Goal: Navigation & Orientation: Understand site structure

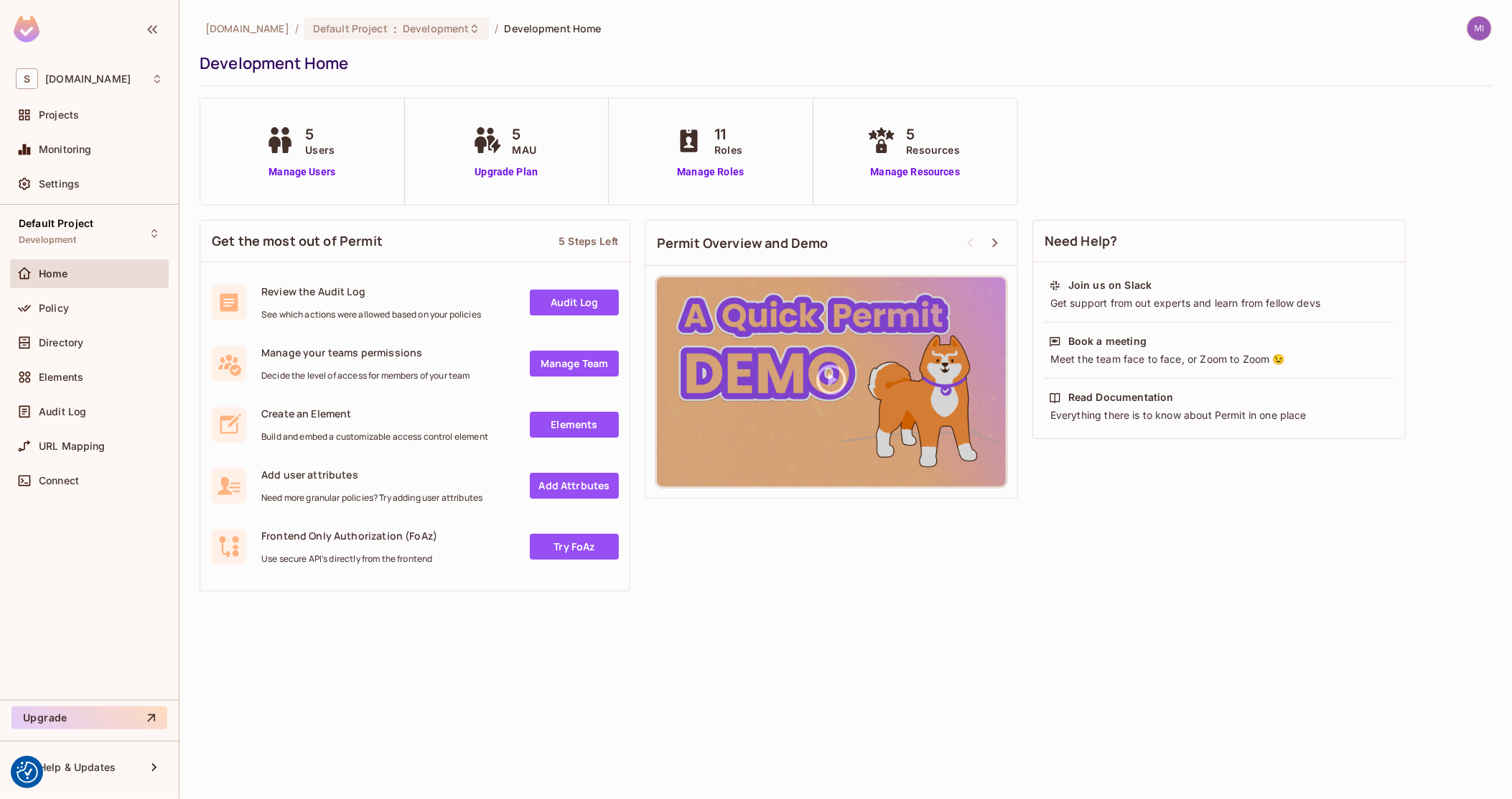
drag, startPoint x: 1069, startPoint y: 63, endPoint x: 1062, endPoint y: 192, distance: 129.2
drag, startPoint x: 1064, startPoint y: 189, endPoint x: 1014, endPoint y: 30, distance: 166.7
click at [303, 131] on div "5 Users" at bounding box center [302, 140] width 80 height 34
drag, startPoint x: 303, startPoint y: 131, endPoint x: 1028, endPoint y: 175, distance: 726.3
click at [931, 175] on div "[DOMAIN_NAME] / Default Project : Development / Development Home Development Ho…" at bounding box center [846, 307] width 1292 height 583
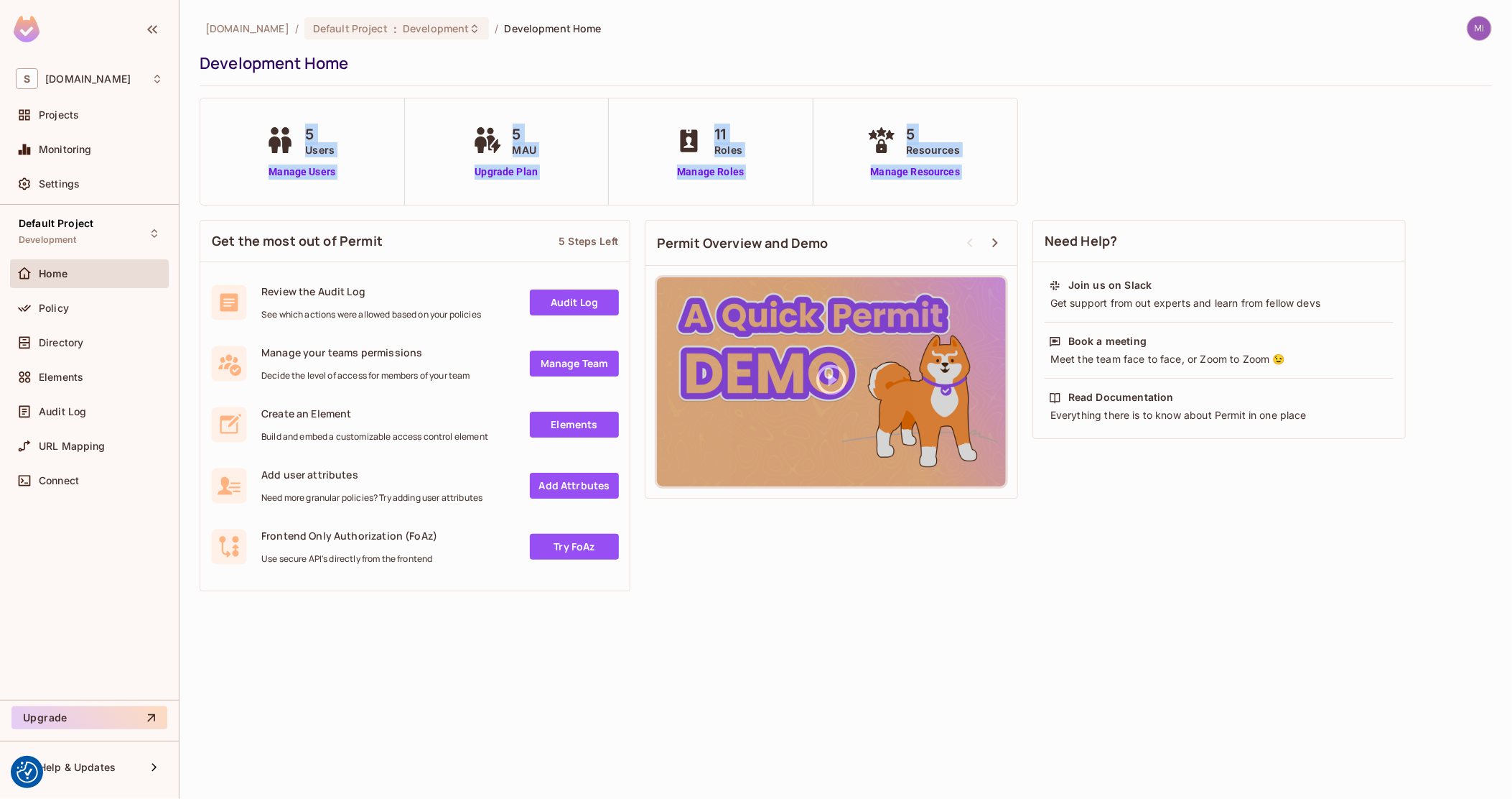
click at [931, 176] on div "[DOMAIN_NAME] / Default Project : Development / Development Home Development Ho…" at bounding box center [846, 307] width 1292 height 583
drag, startPoint x: 1030, startPoint y: 176, endPoint x: 320, endPoint y: 104, distance: 713.6
click at [320, 104] on div "[DOMAIN_NAME] / Default Project : Development / Development Home Development Ho…" at bounding box center [846, 307] width 1292 height 583
click at [308, 118] on div "5 Users Manage Users" at bounding box center [302, 152] width 205 height 106
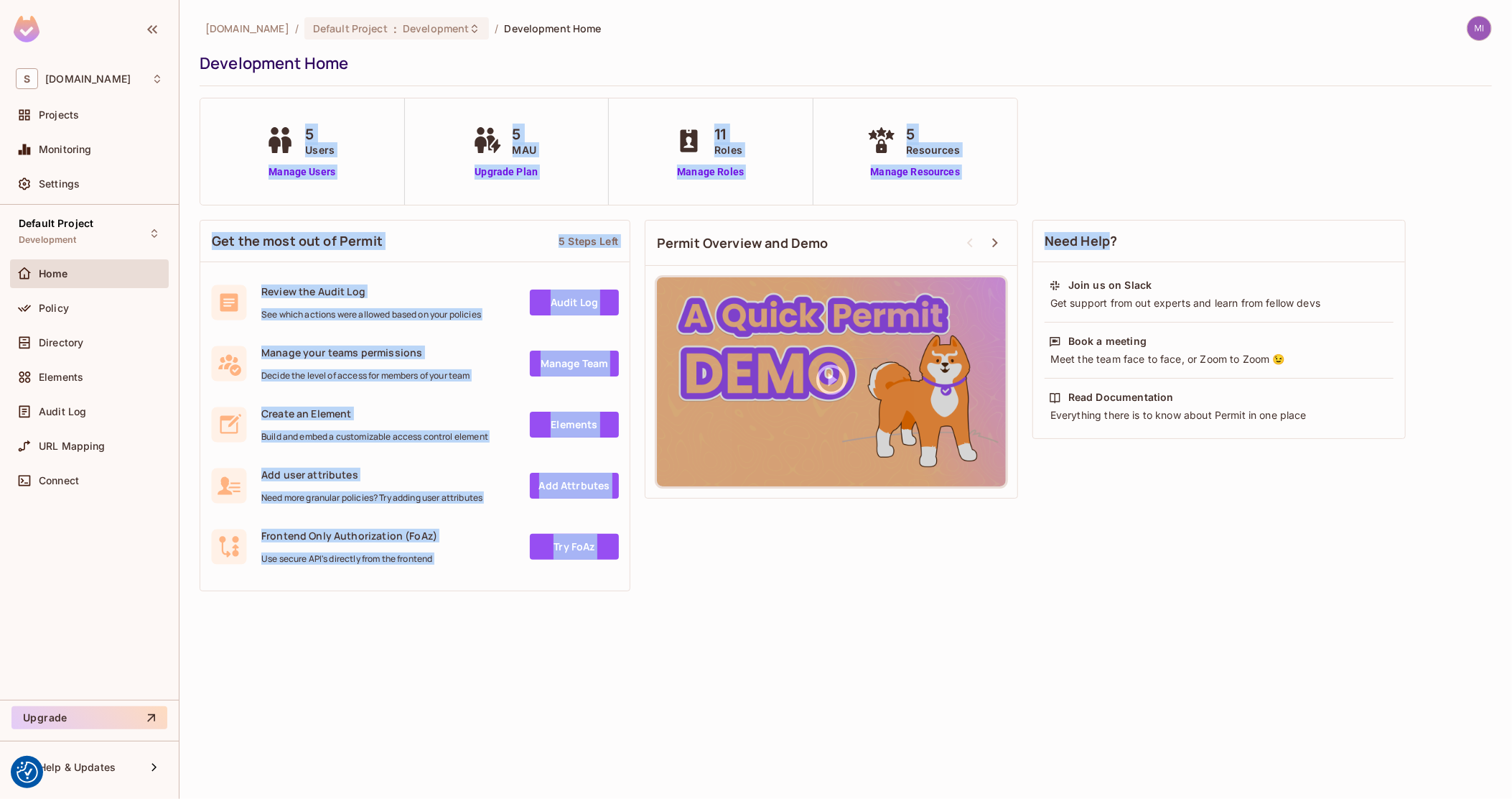
drag, startPoint x: 308, startPoint y: 118, endPoint x: 1097, endPoint y: 200, distance: 793.2
click at [931, 200] on div "[DOMAIN_NAME] / Default Project : Development / Development Home Development Ho…" at bounding box center [846, 307] width 1292 height 583
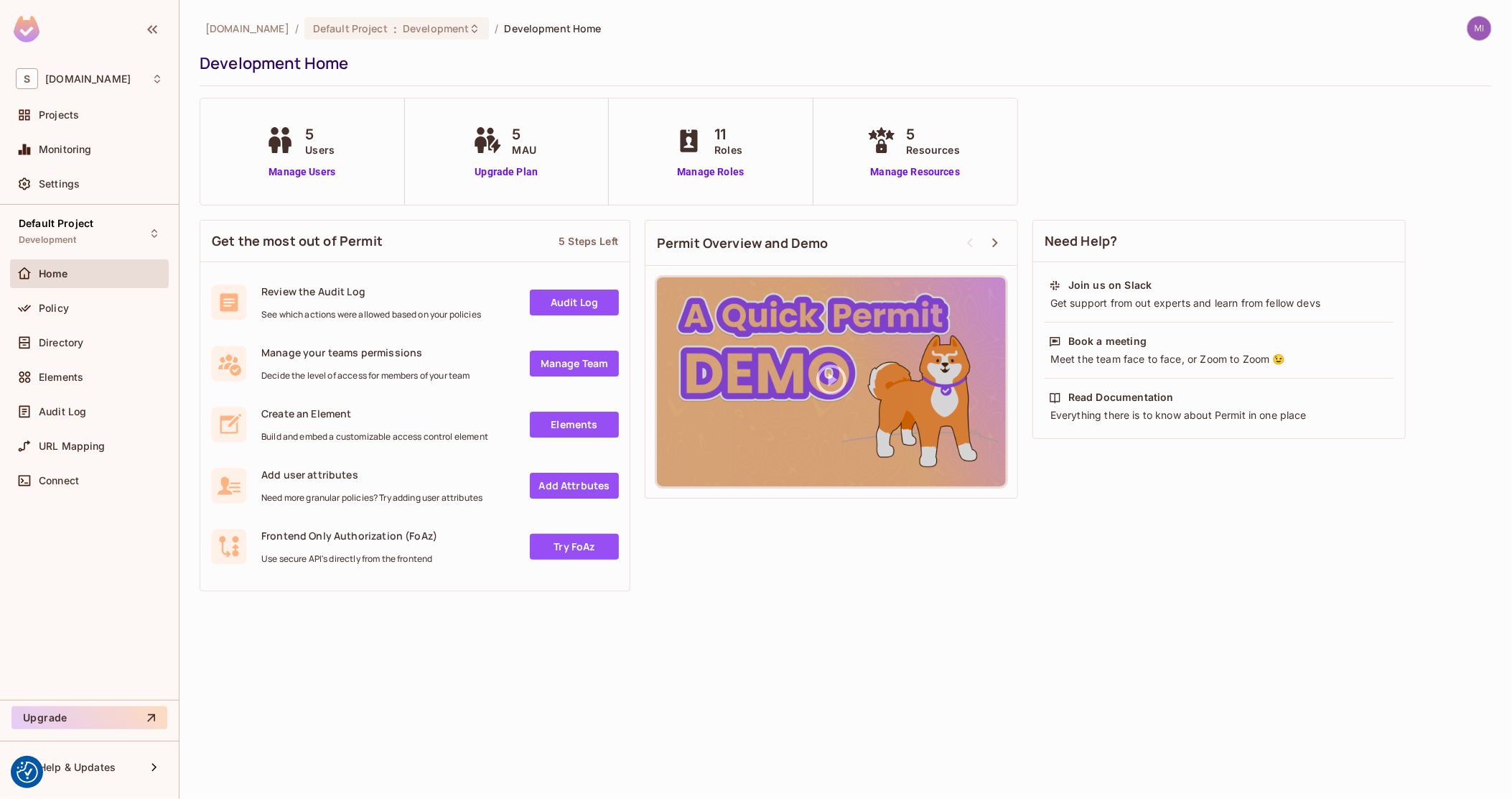
click at [931, 184] on div "[DOMAIN_NAME] / Default Project : Development / Development Home Development Ho…" at bounding box center [846, 307] width 1292 height 583
click at [931, 182] on div "5 Resources Manage Resources" at bounding box center [916, 152] width 205 height 106
drag, startPoint x: 994, startPoint y: 182, endPoint x: 882, endPoint y: 124, distance: 126.1
click at [882, 124] on div "5 Resources Manage Resources" at bounding box center [916, 152] width 205 height 106
click at [835, 125] on div "5 Resources Manage Resources" at bounding box center [916, 152] width 205 height 106
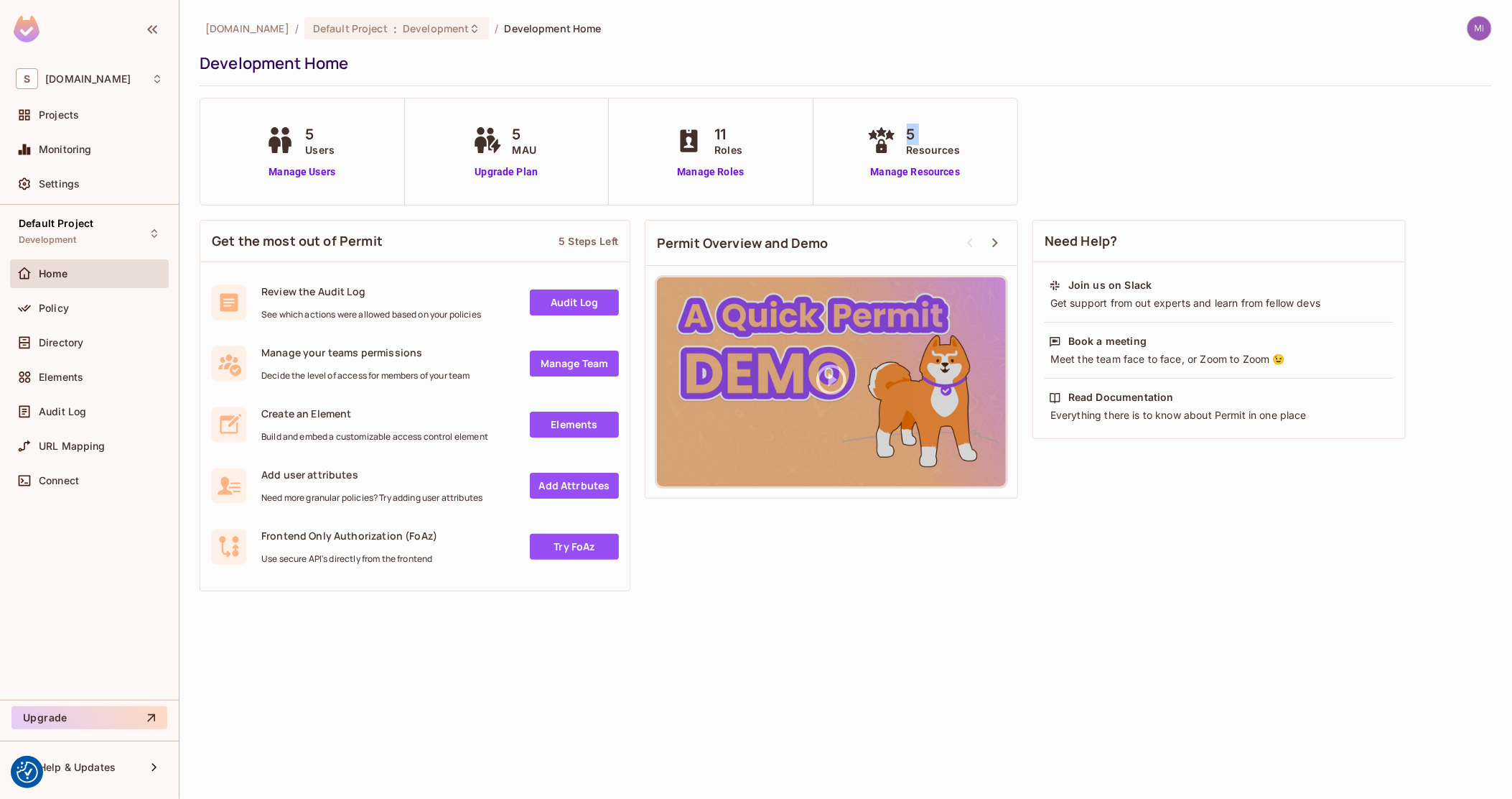
drag, startPoint x: 835, startPoint y: 125, endPoint x: 969, endPoint y: 143, distance: 135.2
click at [931, 143] on div "5 Resources Manage Resources" at bounding box center [916, 152] width 205 height 106
